Goal: Information Seeking & Learning: Check status

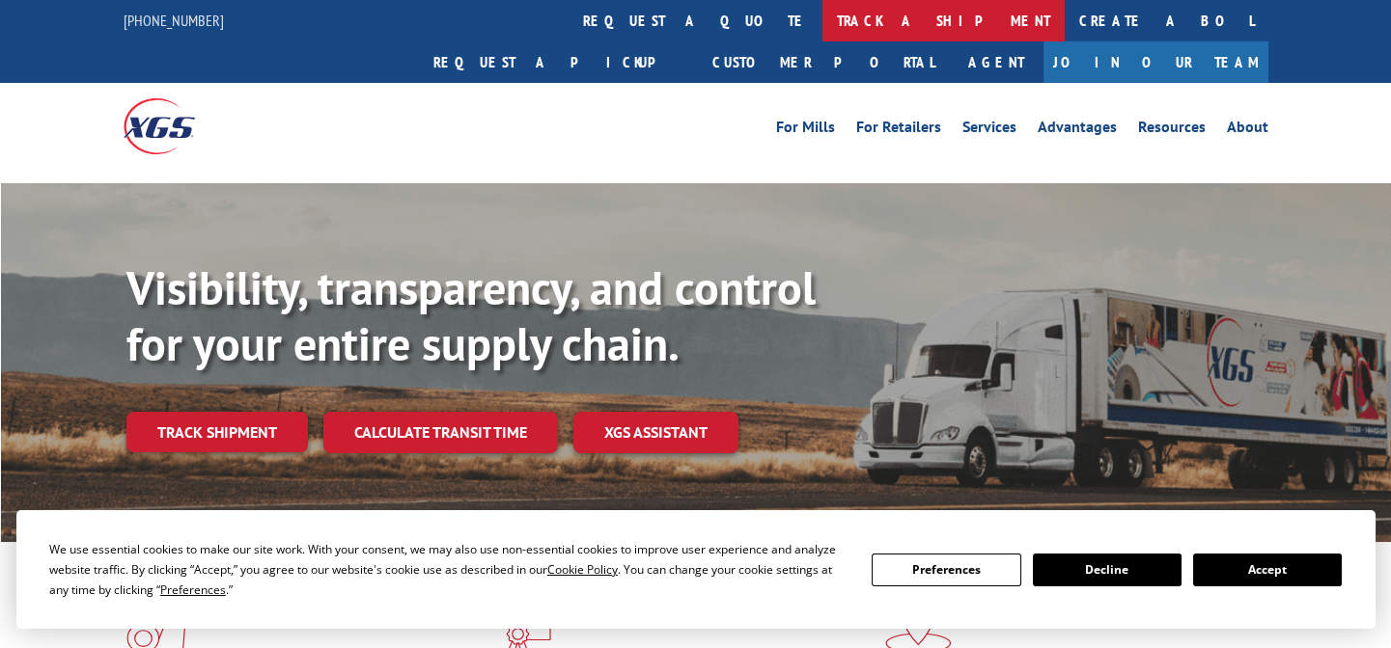
click at [822, 29] on link "track a shipment" at bounding box center [943, 20] width 242 height 41
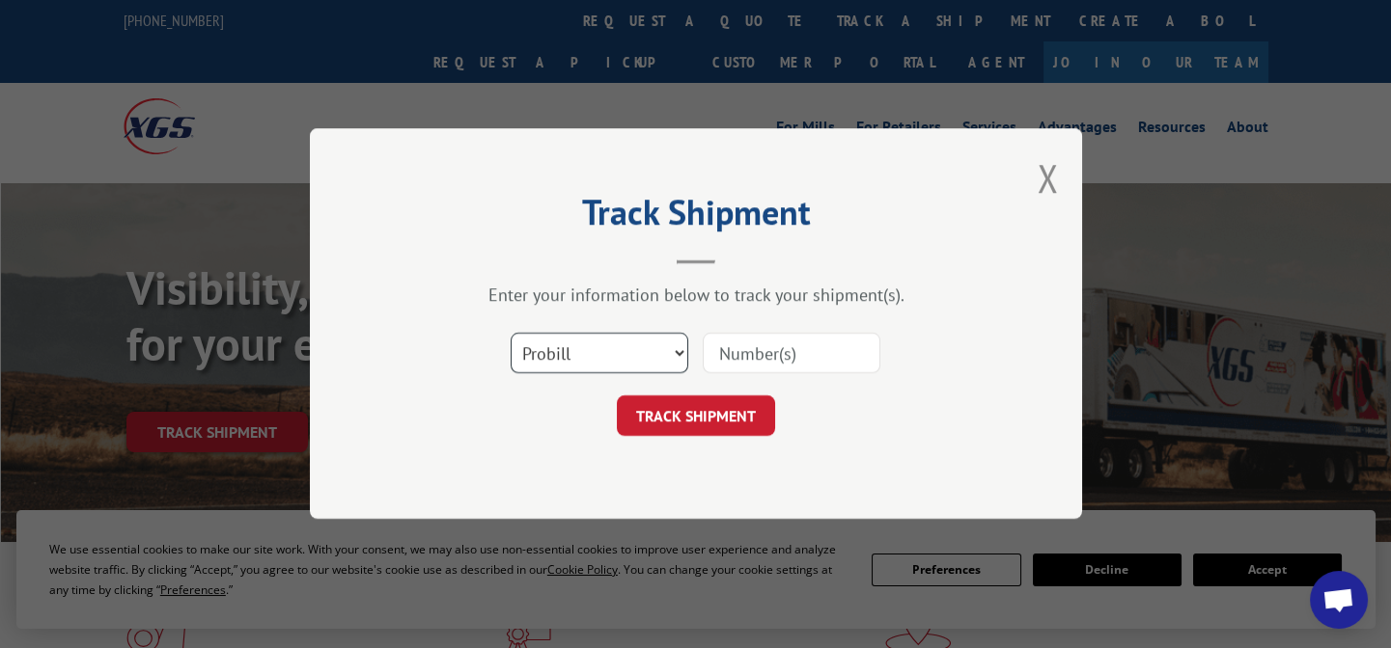
click at [660, 363] on select "Select category... Probill BOL PO" at bounding box center [599, 354] width 178 height 41
select select "po"
click at [510, 334] on select "Select category... Probill BOL PO" at bounding box center [599, 354] width 178 height 41
click at [749, 342] on input at bounding box center [792, 354] width 178 height 41
paste input "07509744"
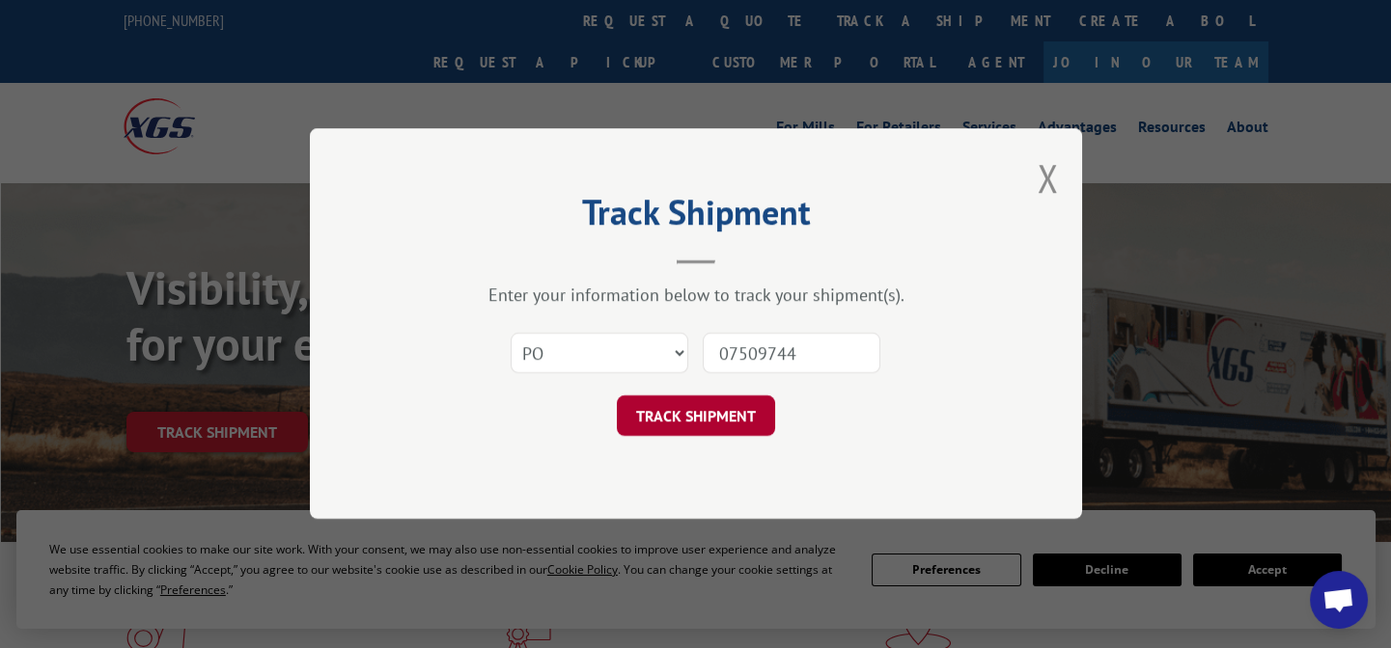
type input "07509744"
click at [714, 404] on button "TRACK SHIPMENT" at bounding box center [696, 417] width 158 height 41
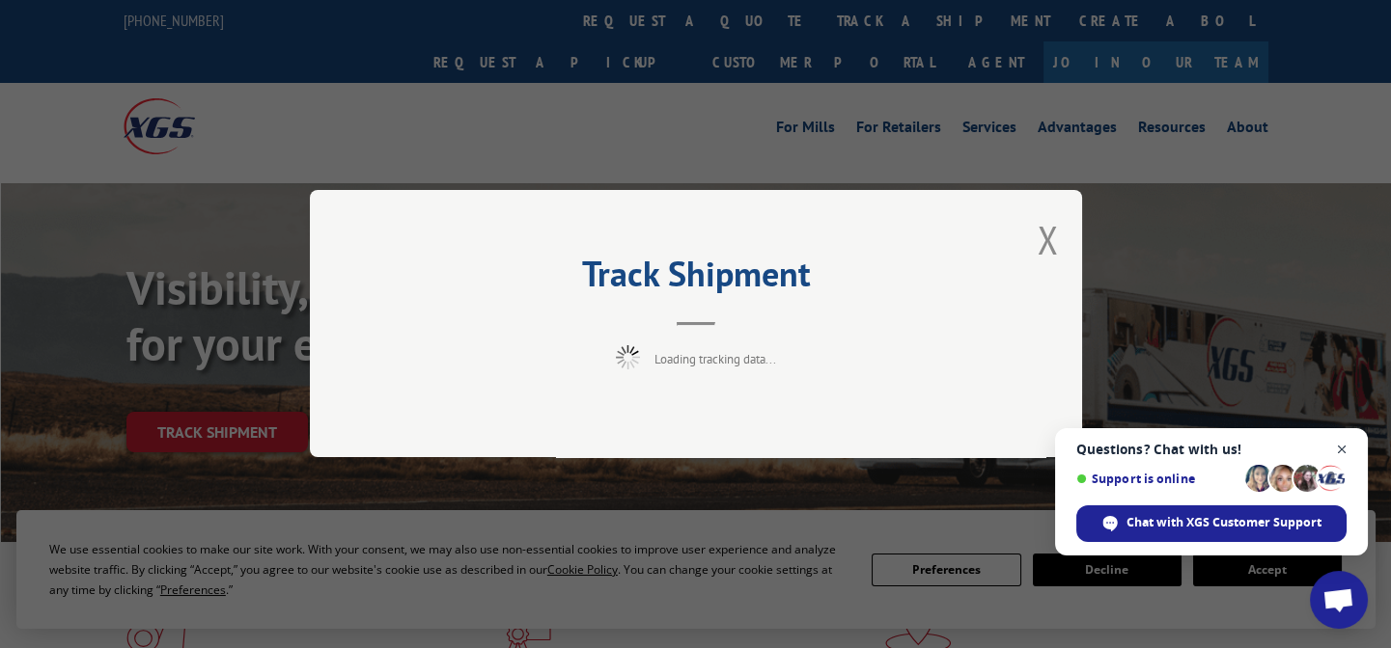
click at [1349, 455] on span "Close chat" at bounding box center [1342, 450] width 24 height 24
